Goal: Information Seeking & Learning: Learn about a topic

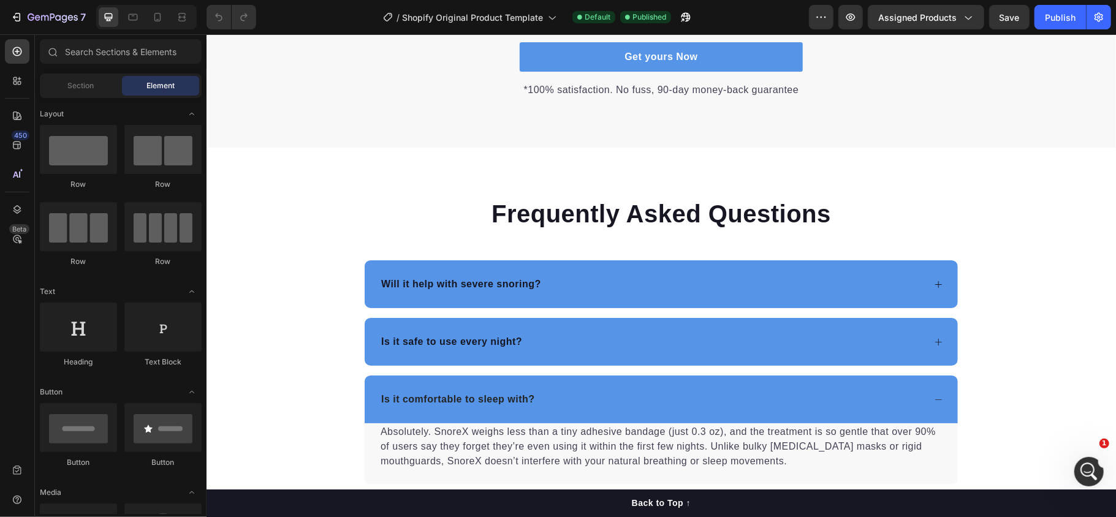
scroll to position [2716, 0]
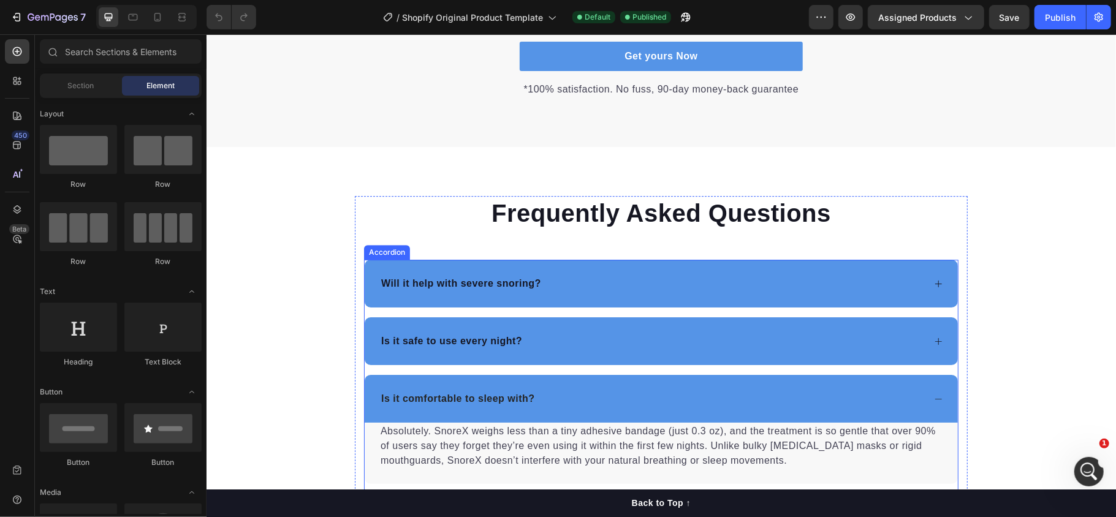
click at [369, 254] on div "Accordion" at bounding box center [386, 251] width 41 height 11
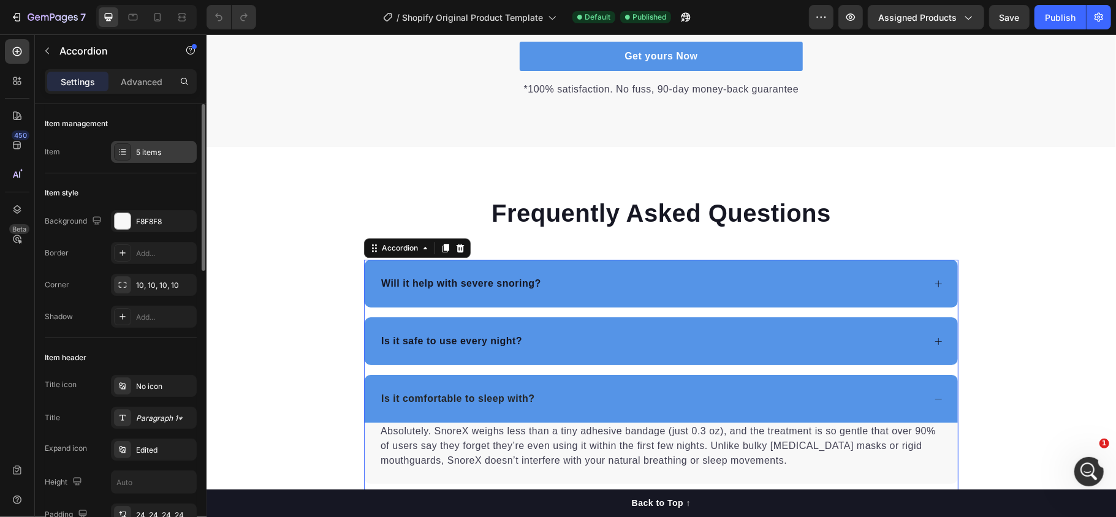
click at [123, 145] on div at bounding box center [122, 151] width 17 height 17
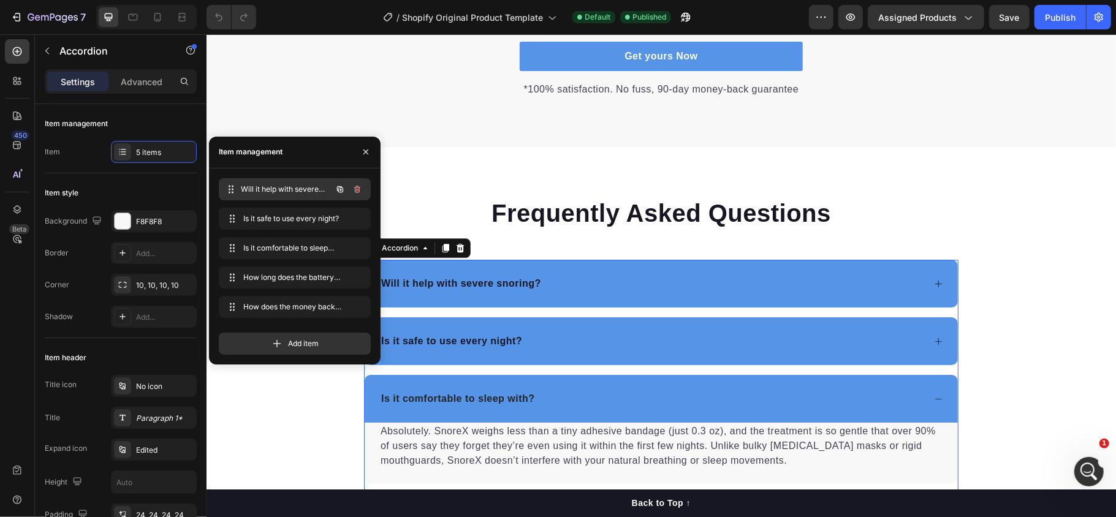
click at [302, 189] on span "Will it help with severe snoring?" at bounding box center [286, 189] width 91 height 11
click at [302, 189] on span "Will it help with severe snoring?" at bounding box center [277, 189] width 69 height 11
drag, startPoint x: 302, startPoint y: 189, endPoint x: 264, endPoint y: 180, distance: 39.1
click at [264, 181] on div "Will it help with severe snoring? Will it help with severe snoring?" at bounding box center [278, 189] width 108 height 17
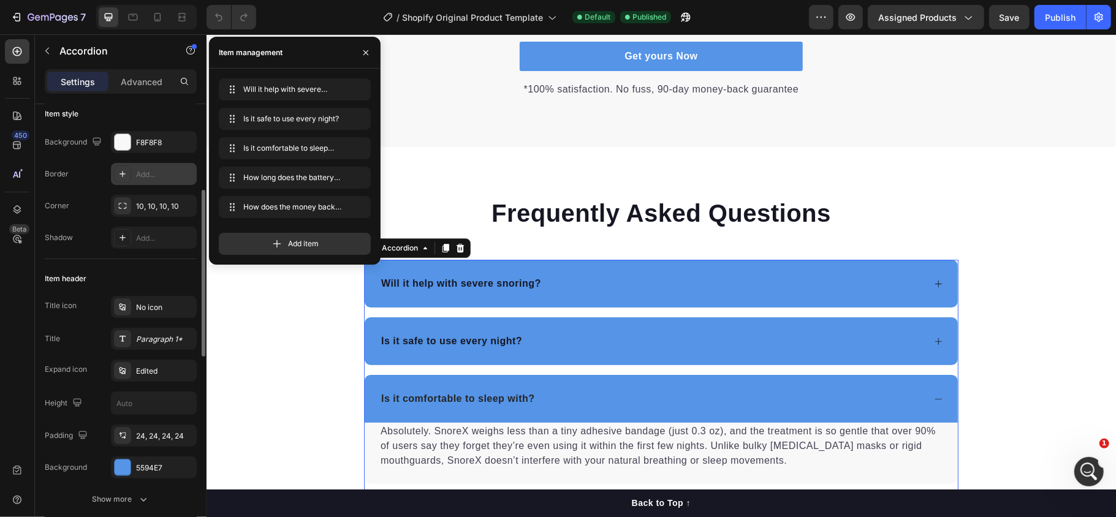
scroll to position [120, 0]
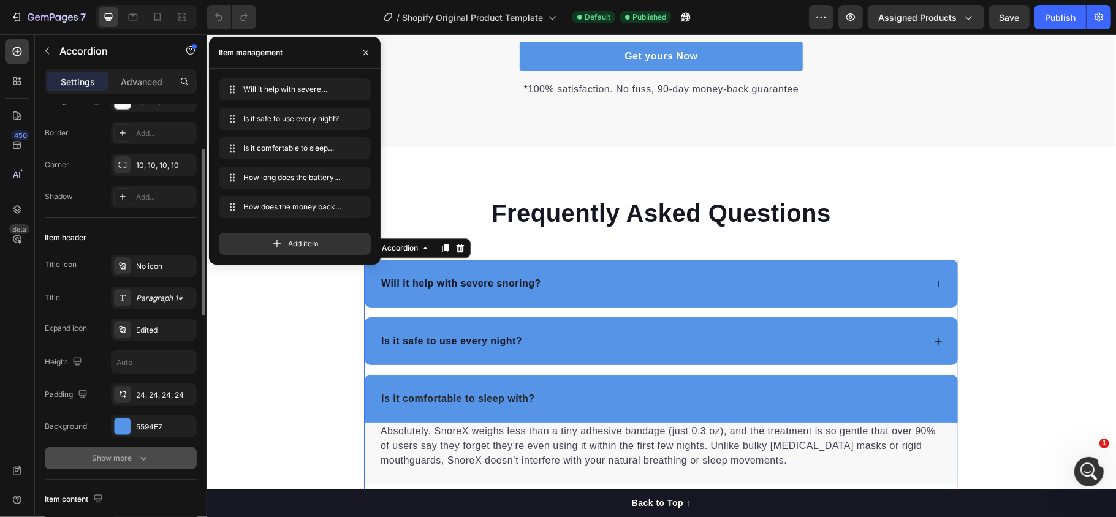
click at [143, 456] on icon "button" at bounding box center [143, 458] width 12 height 12
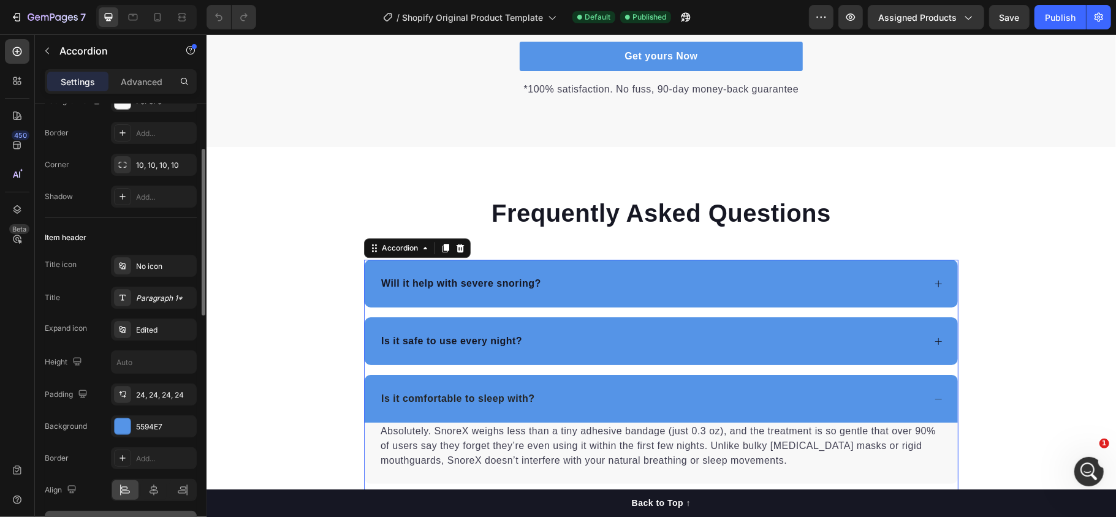
click at [934, 395] on icon at bounding box center [938, 398] width 9 height 9
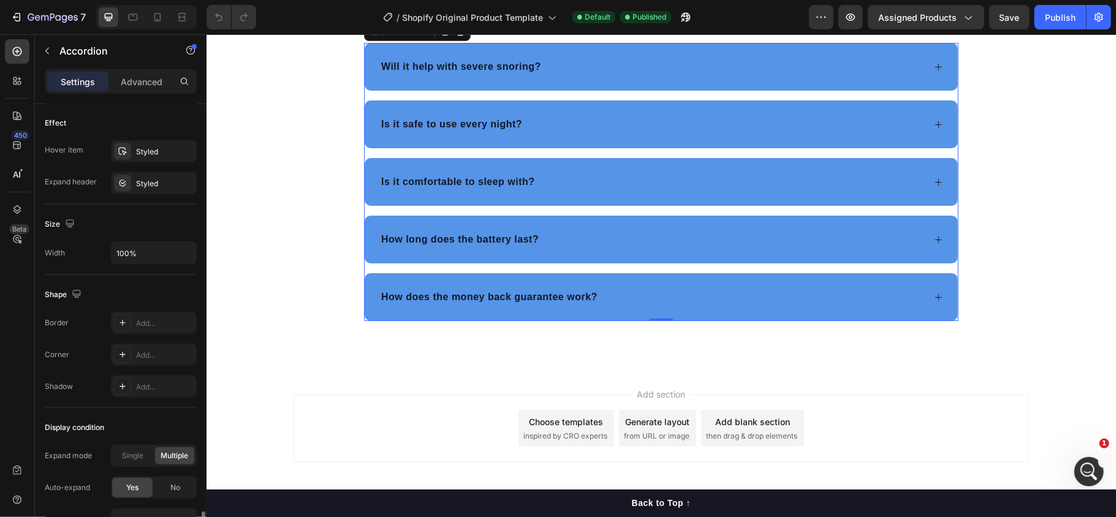
scroll to position [818, 0]
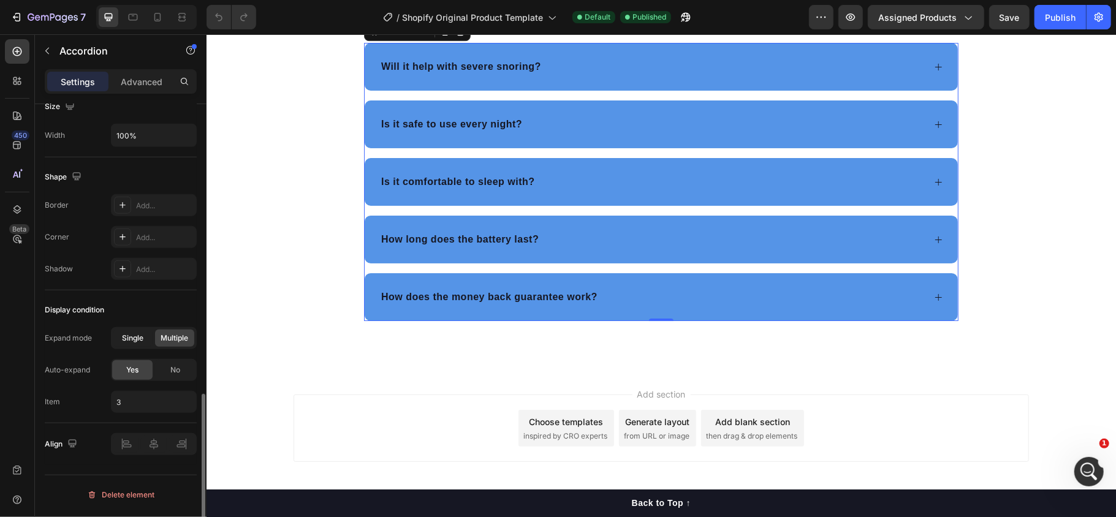
click at [138, 341] on span "Single" at bounding box center [133, 338] width 21 height 11
type input "1"
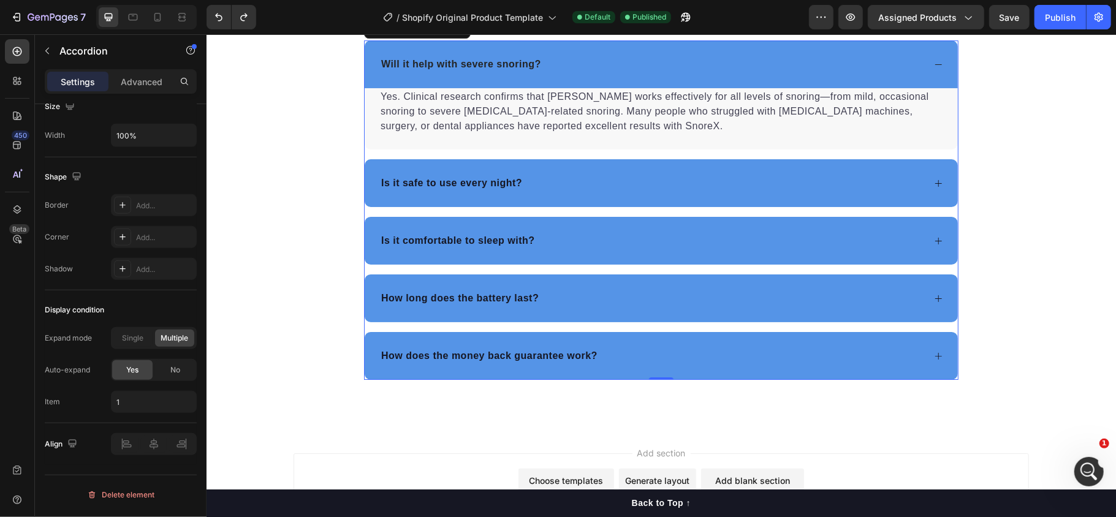
click at [937, 66] on div "Will it help with severe snoring?" at bounding box center [660, 64] width 593 height 48
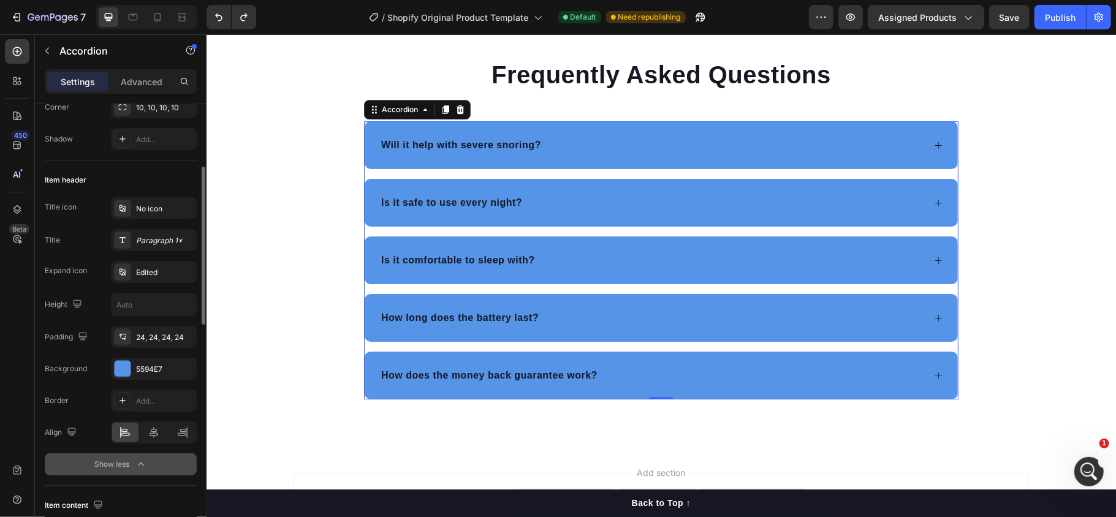
scroll to position [1, 0]
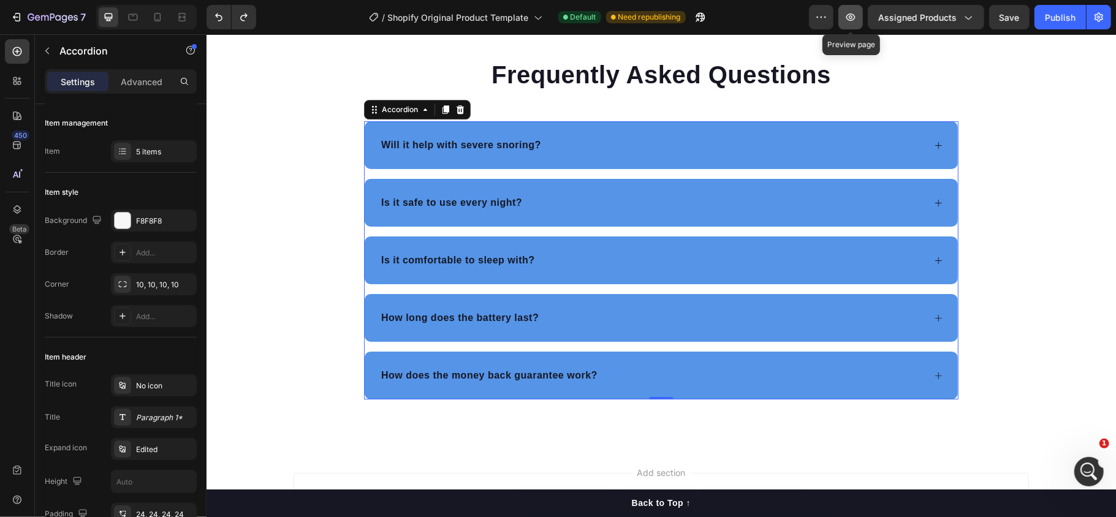
click at [852, 21] on icon "button" at bounding box center [851, 17] width 12 height 12
click at [158, 18] on icon at bounding box center [157, 17] width 12 height 12
type input "14"
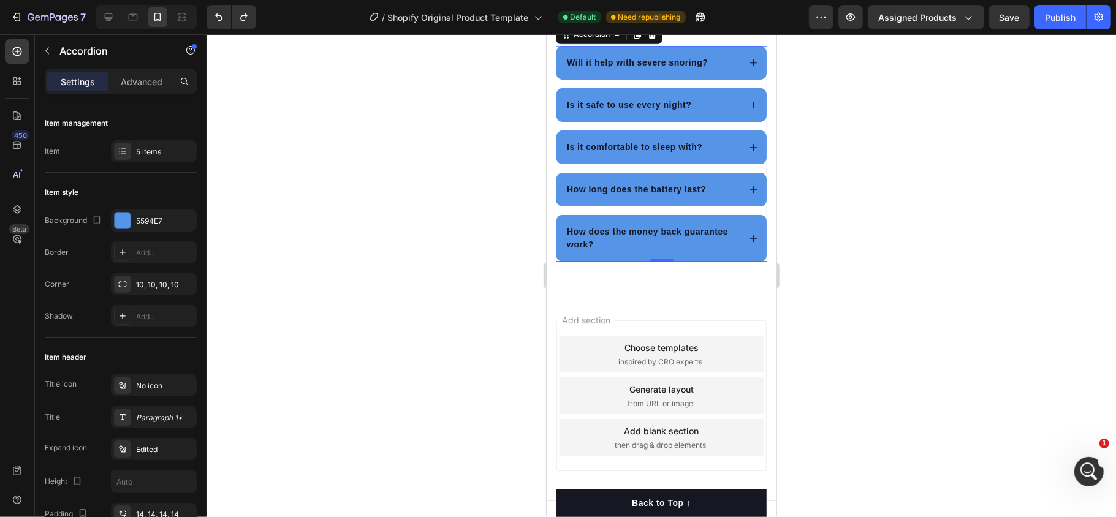
scroll to position [2735, 0]
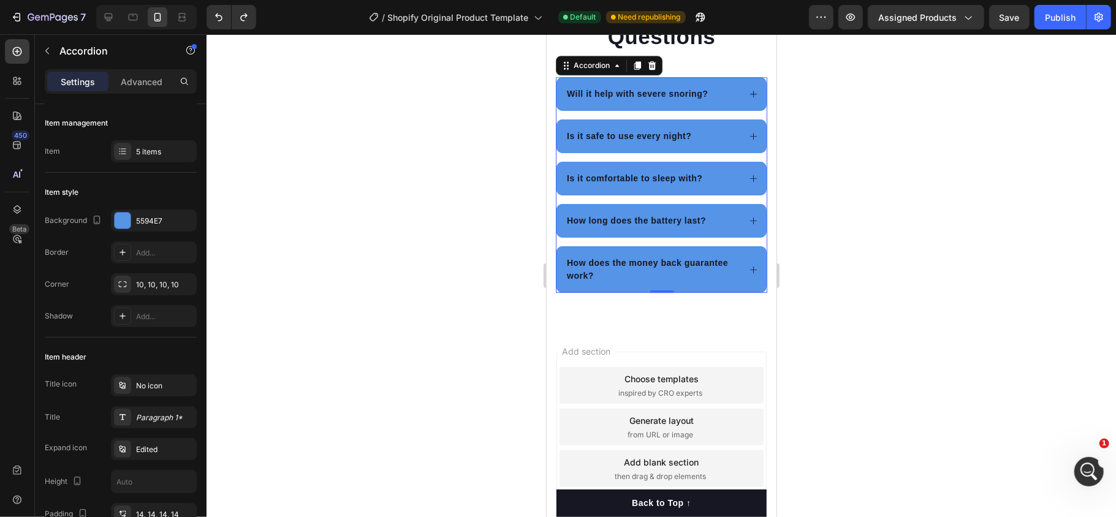
click at [748, 177] on div "Is it comfortable to sleep with?" at bounding box center [661, 178] width 210 height 34
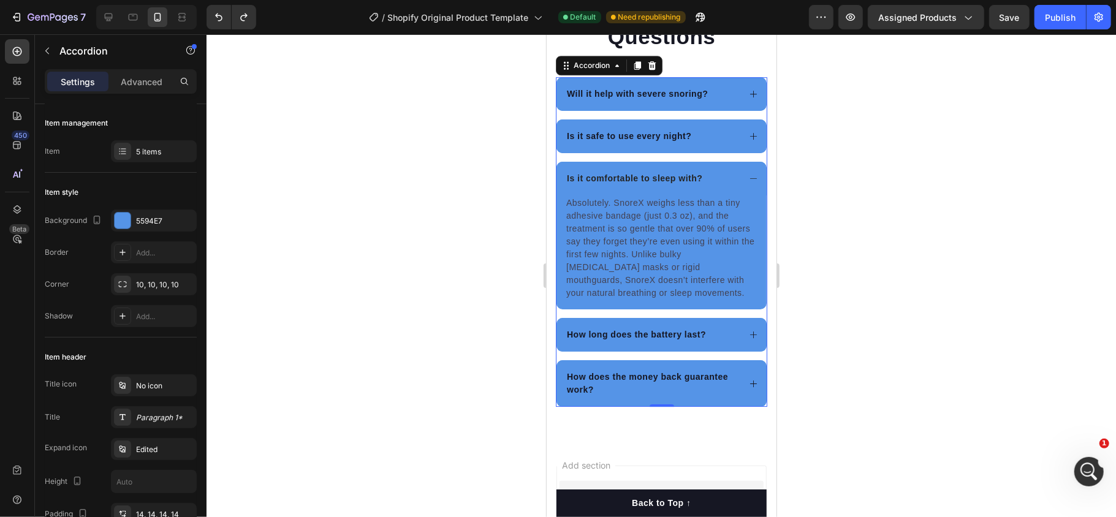
click at [748, 177] on div "Is it comfortable to sleep with?" at bounding box center [661, 178] width 210 height 34
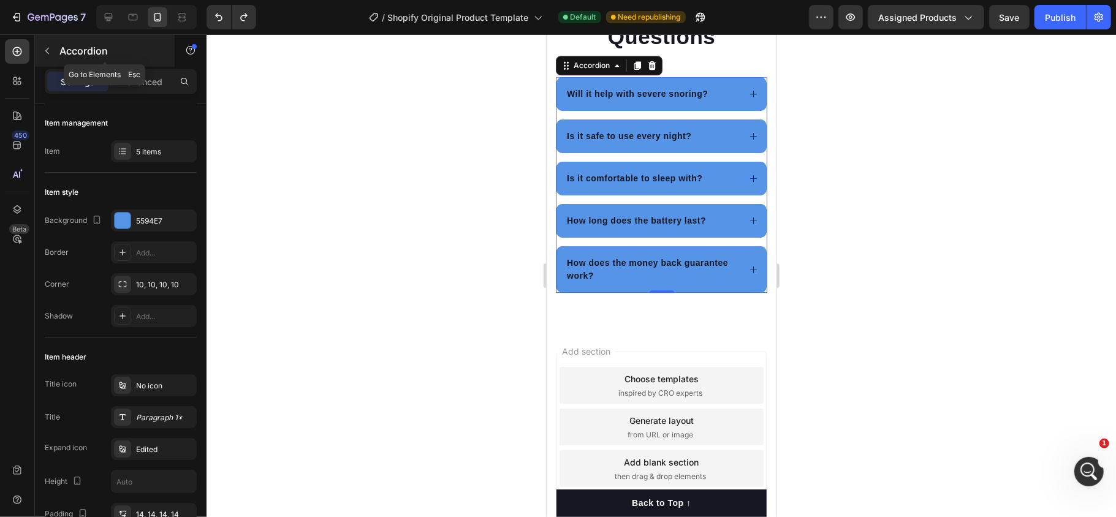
drag, startPoint x: 71, startPoint y: 47, endPoint x: 42, endPoint y: 59, distance: 32.1
click at [71, 47] on p "Accordion" at bounding box center [111, 51] width 104 height 15
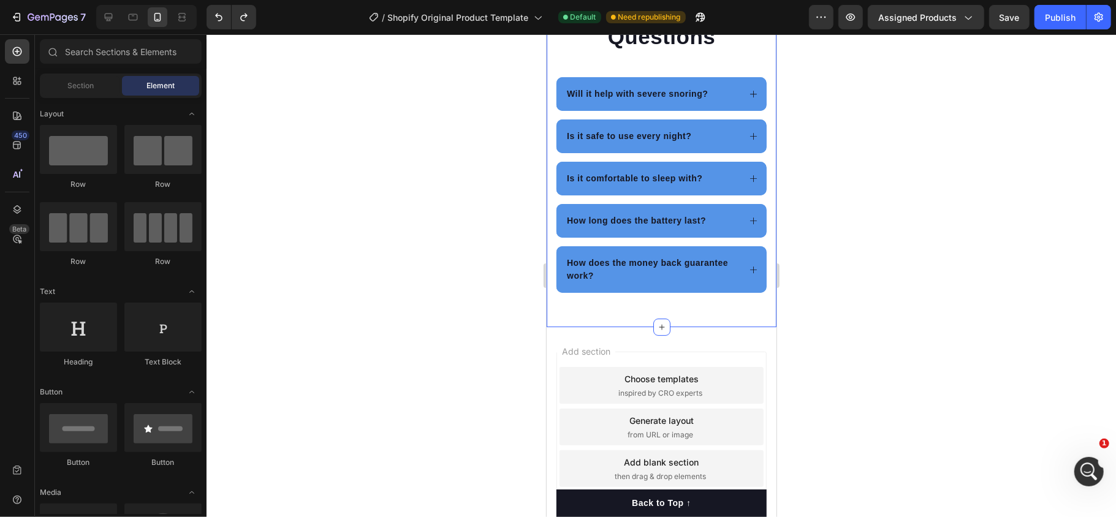
click at [627, 324] on div "Frequently Asked Questions Heading Will it help with severe snoring? Is it safe…" at bounding box center [661, 142] width 230 height 368
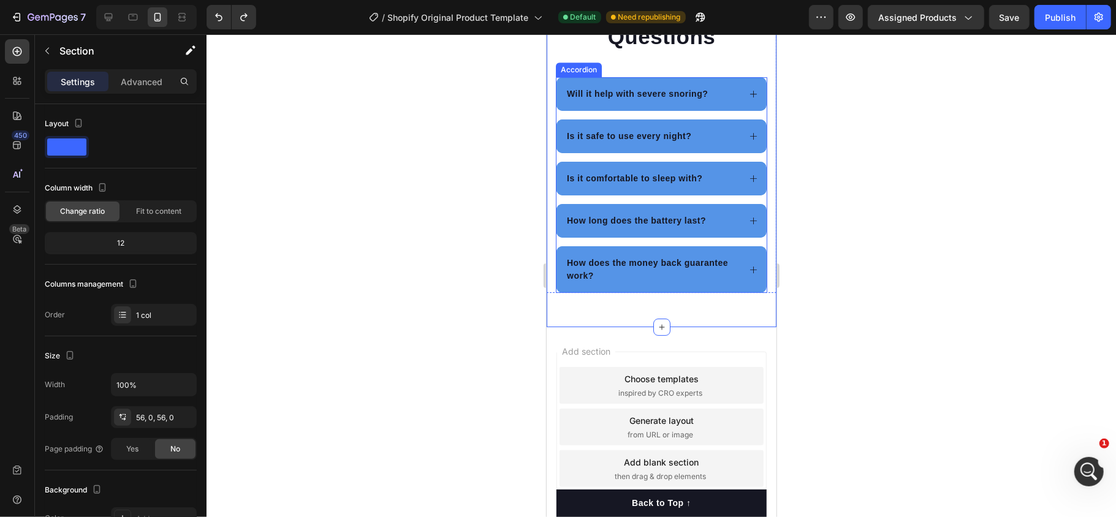
click at [584, 71] on div "Accordion" at bounding box center [578, 69] width 41 height 11
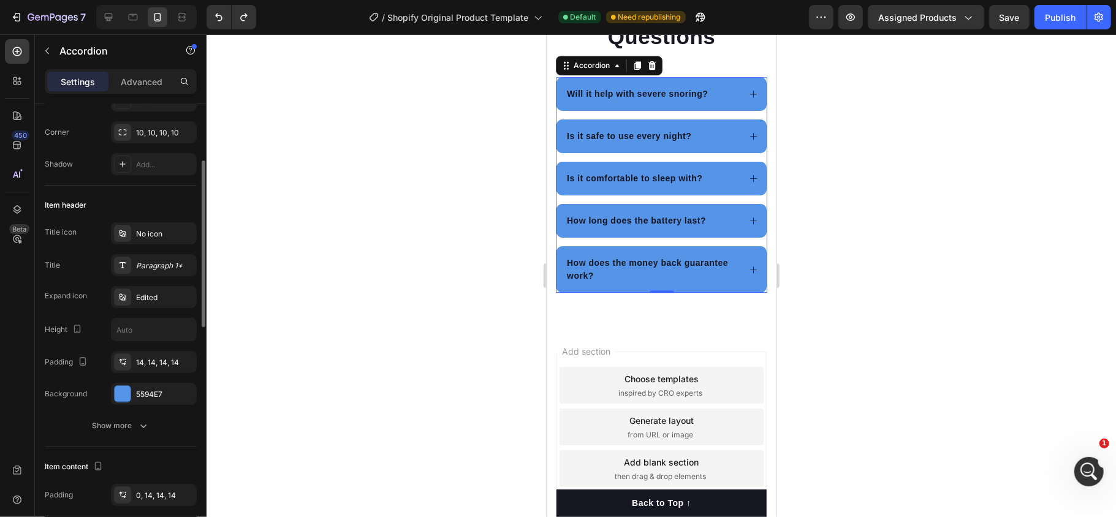
scroll to position [153, 0]
click at [71, 57] on p "Accordion" at bounding box center [111, 51] width 104 height 15
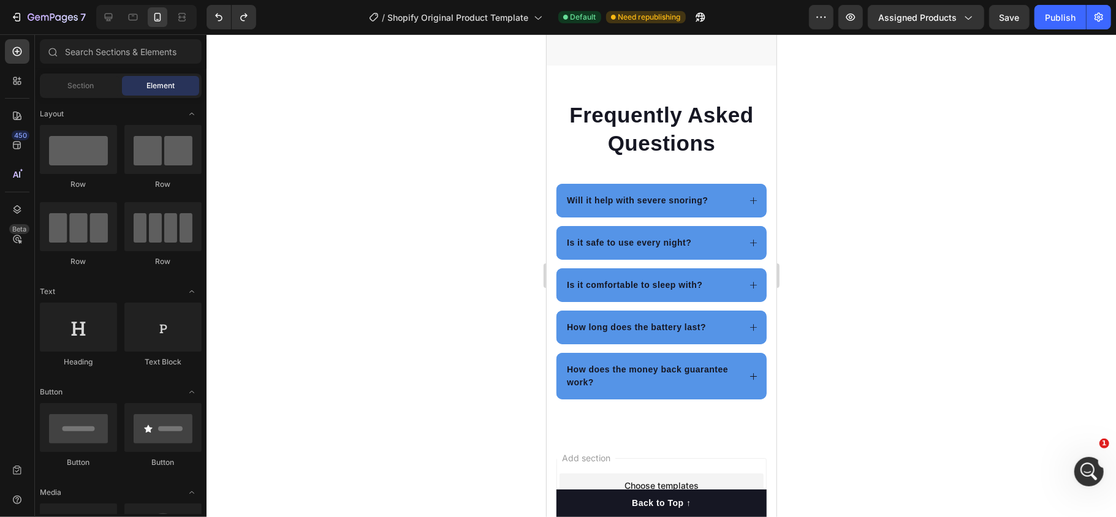
scroll to position [2563, 0]
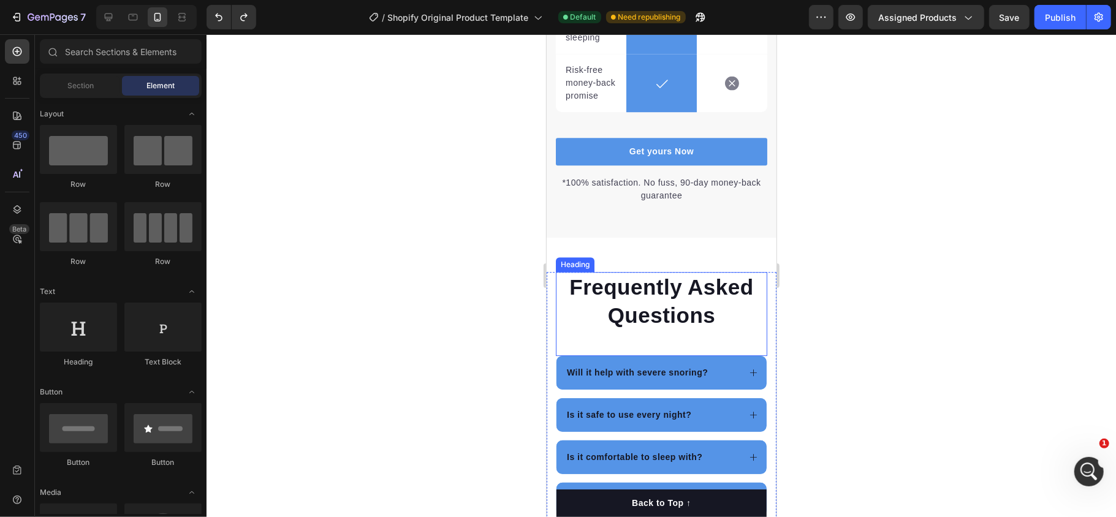
click at [566, 329] on p "Frequently Asked Questions" at bounding box center [661, 301] width 209 height 56
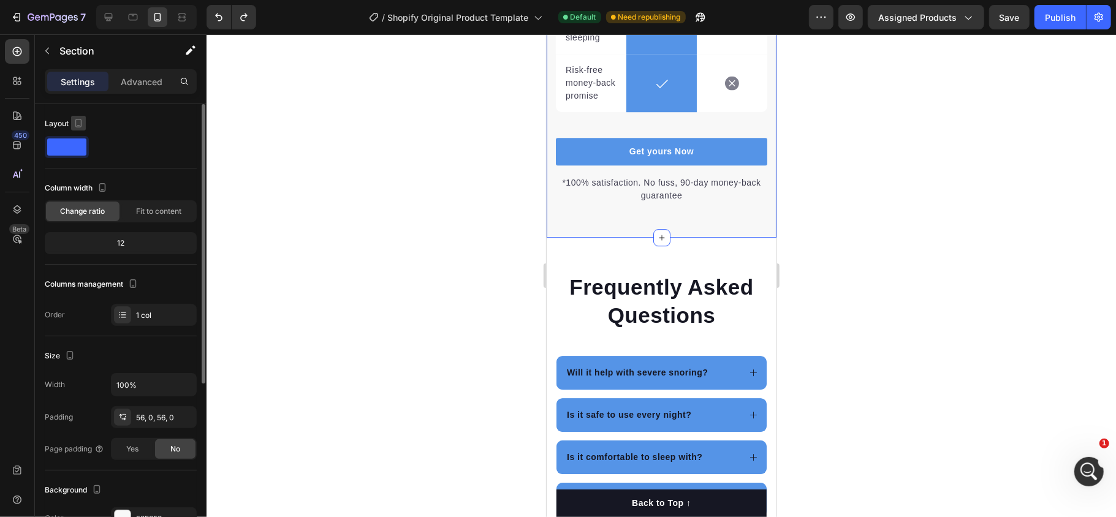
click at [80, 120] on icon "button" at bounding box center [78, 123] width 12 height 12
